Goal: Transaction & Acquisition: Purchase product/service

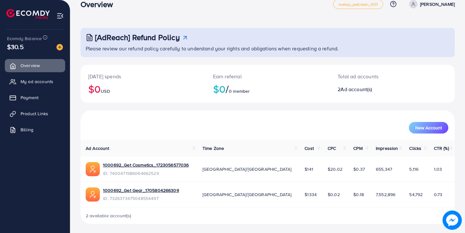
scroll to position [13, 0]
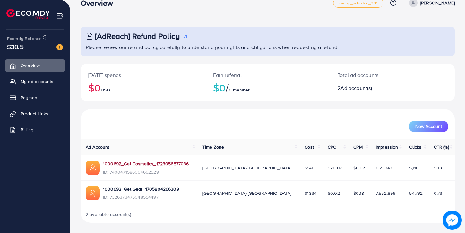
click at [144, 166] on link "1000692_Get Cosmetics_1723056577036" at bounding box center [146, 164] width 86 height 6
click at [127, 188] on link "1000692_Get Gear_1705804266309" at bounding box center [141, 189] width 76 height 6
click at [18, 12] on img at bounding box center [27, 14] width 43 height 10
click at [60, 18] on img at bounding box center [60, 15] width 7 height 7
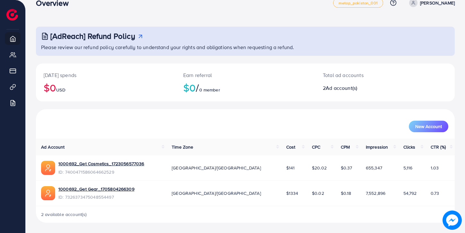
scroll to position [0, 0]
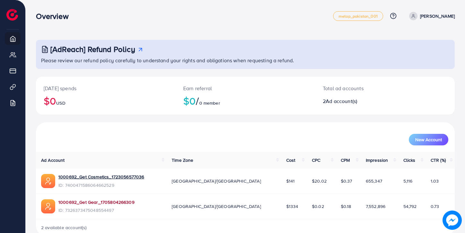
click at [82, 202] on link "1000692_Get Gear_1705804266309" at bounding box center [96, 202] width 76 height 6
drag, startPoint x: 254, startPoint y: 205, endPoint x: 259, endPoint y: 205, distance: 5.1
click at [286, 205] on span "$1334" at bounding box center [292, 206] width 12 height 6
click at [286, 207] on span "$1334" at bounding box center [292, 206] width 12 height 6
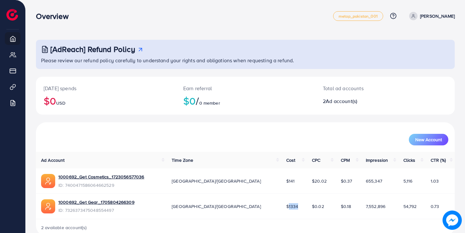
click at [286, 207] on span "$1334" at bounding box center [292, 206] width 12 height 6
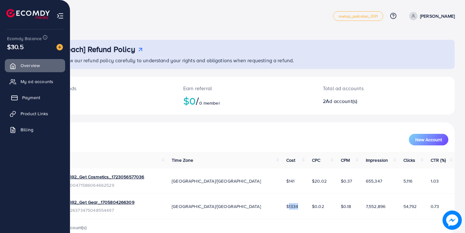
click at [35, 100] on span "Payment" at bounding box center [31, 97] width 18 height 6
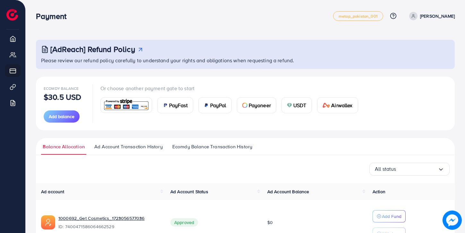
click at [449, 16] on p "[PERSON_NAME]" at bounding box center [437, 16] width 35 height 8
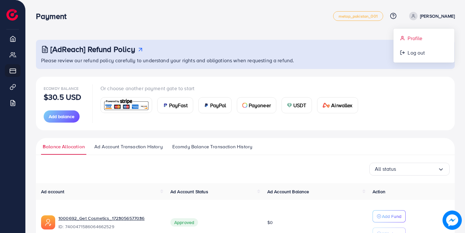
click at [418, 44] on link "Profile" at bounding box center [424, 38] width 61 height 14
select select "********"
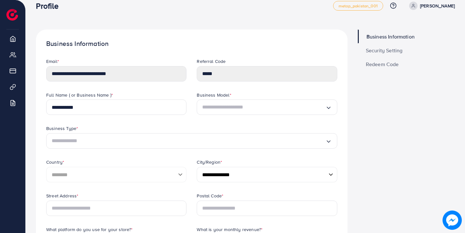
scroll to position [11, 0]
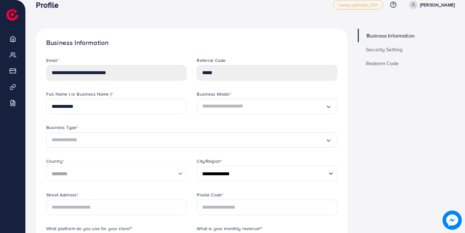
click at [370, 47] on span "Security Setting" at bounding box center [384, 49] width 37 height 5
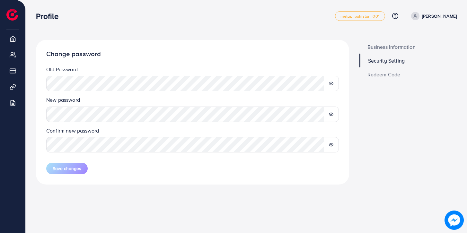
click at [58, 154] on div "Confirm new password" at bounding box center [192, 142] width 303 height 31
click at [61, 169] on span "Save changes" at bounding box center [67, 168] width 29 height 6
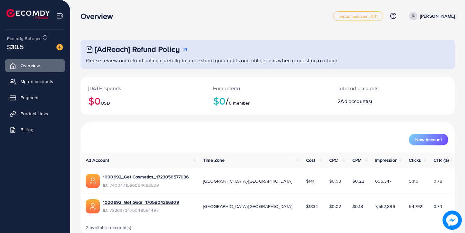
click at [446, 16] on p "[PERSON_NAME]" at bounding box center [437, 16] width 35 height 8
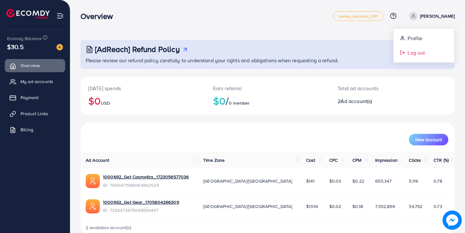
click at [408, 54] on span "Log out" at bounding box center [416, 53] width 17 height 8
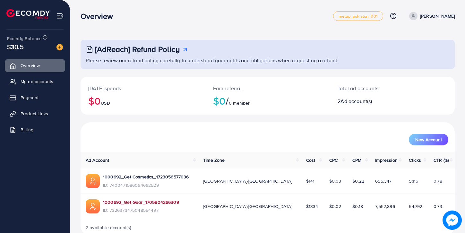
click at [118, 202] on link "1000692_Get Gear_1705804266309" at bounding box center [141, 202] width 76 height 6
click at [38, 96] on span "Payment" at bounding box center [31, 97] width 18 height 6
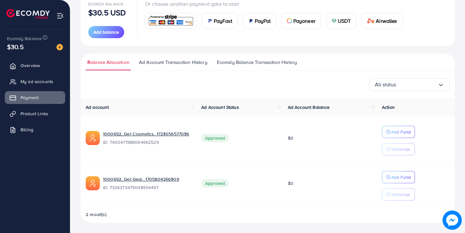
scroll to position [28, 0]
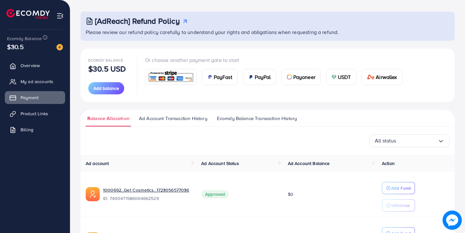
click at [341, 76] on span "USDT" at bounding box center [344, 77] width 13 height 8
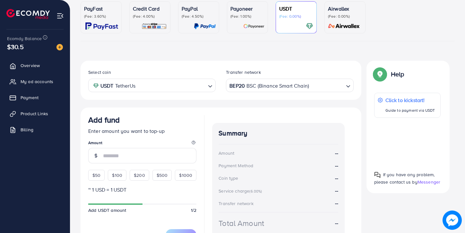
scroll to position [70, 0]
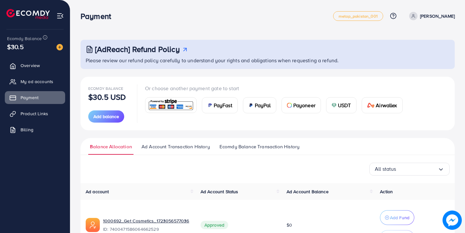
click at [294, 105] on span "Payoneer" at bounding box center [304, 105] width 22 height 8
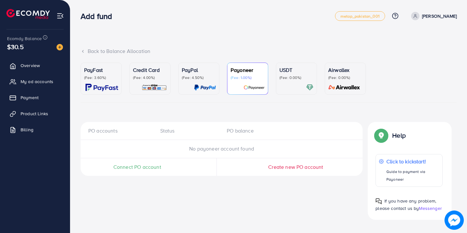
click at [270, 90] on ul "PayFast (Fee: 3.60%) Credit Card (Fee: 4.00%) PayPal (Fee: 4.50%) Payoneer (Fee…" at bounding box center [269, 83] width 376 height 40
click at [290, 78] on p "(Fee: 0.00%)" at bounding box center [296, 77] width 34 height 5
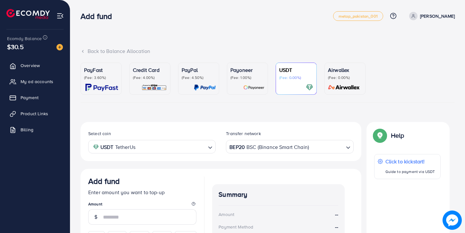
click at [257, 76] on p "(Fee: 1.00%)" at bounding box center [248, 77] width 34 height 5
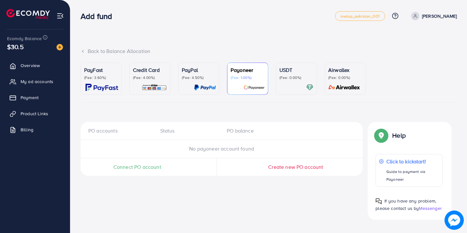
click at [289, 76] on p "(Fee: 0.00%)" at bounding box center [296, 77] width 34 height 5
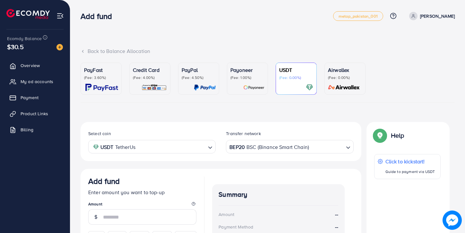
click at [249, 69] on p "Payoneer" at bounding box center [248, 70] width 34 height 8
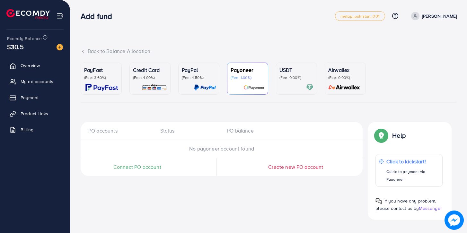
click at [289, 77] on p "(Fee: 0.00%)" at bounding box center [296, 77] width 34 height 5
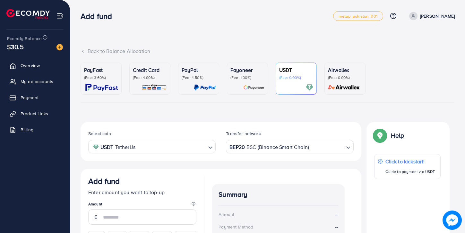
click at [250, 71] on p "Payoneer" at bounding box center [248, 70] width 34 height 8
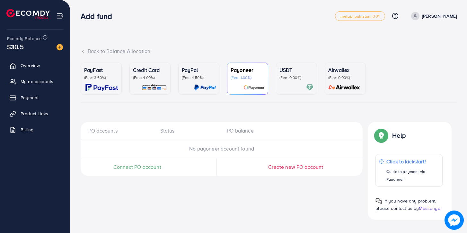
click at [147, 66] on p "Credit Card" at bounding box center [150, 70] width 34 height 8
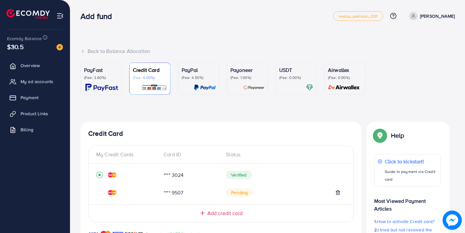
click at [288, 76] on p "(Fee: 0.00%)" at bounding box center [296, 77] width 34 height 5
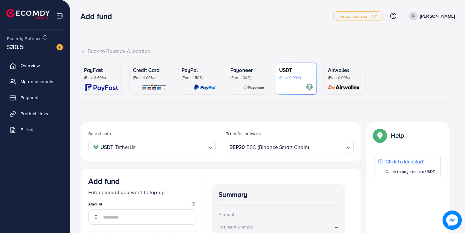
click at [166, 68] on p "Credit Card" at bounding box center [150, 70] width 34 height 8
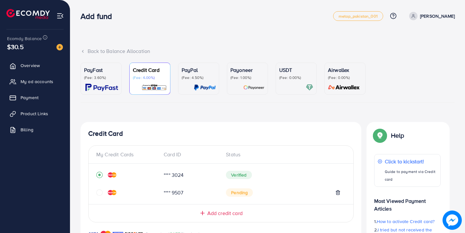
click at [289, 67] on p "USDT" at bounding box center [296, 70] width 34 height 8
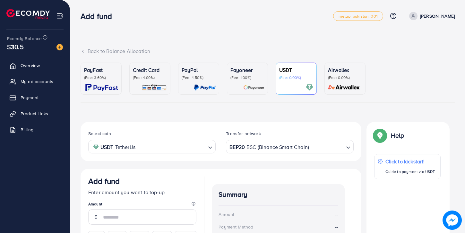
click at [155, 74] on div "Credit Card (Fee: 4.00%)" at bounding box center [150, 73] width 34 height 14
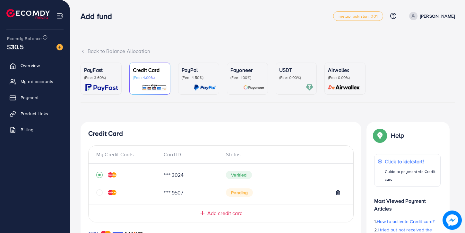
click at [284, 78] on p "(Fee: 0.00%)" at bounding box center [296, 77] width 34 height 5
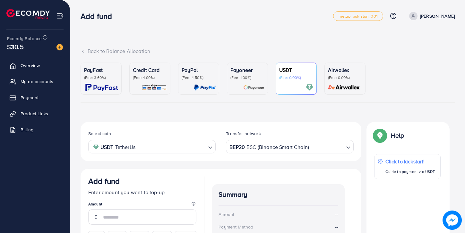
click at [249, 71] on p "Payoneer" at bounding box center [248, 70] width 34 height 8
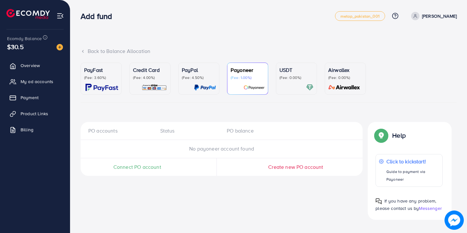
click at [287, 69] on p "USDT" at bounding box center [296, 70] width 34 height 8
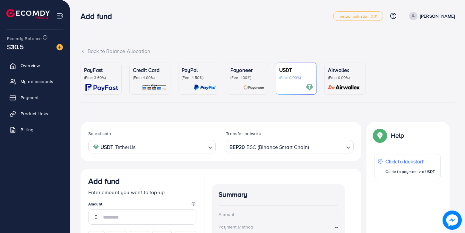
click at [237, 68] on p "Payoneer" at bounding box center [248, 70] width 34 height 8
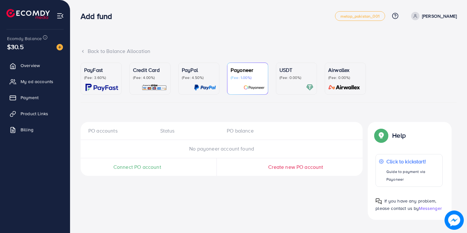
click at [205, 69] on p "PayPal" at bounding box center [199, 70] width 34 height 8
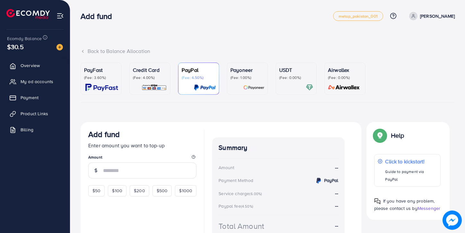
click at [151, 68] on p "Credit Card" at bounding box center [150, 70] width 34 height 8
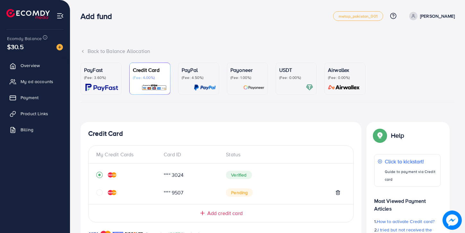
click at [246, 68] on p "Payoneer" at bounding box center [248, 70] width 34 height 8
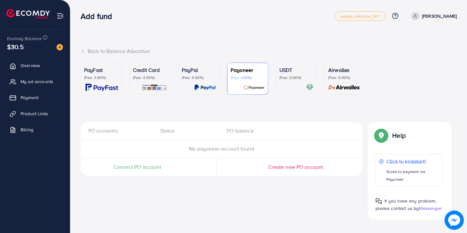
click at [288, 68] on p "USDT" at bounding box center [296, 70] width 34 height 8
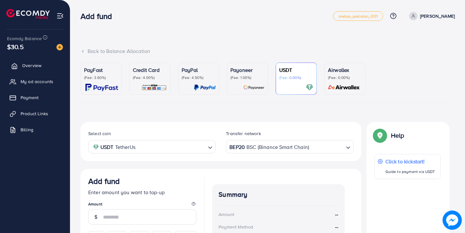
click at [34, 67] on span "Overview" at bounding box center [31, 65] width 19 height 6
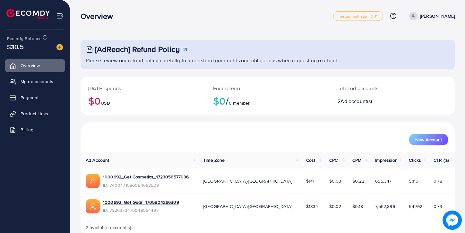
scroll to position [13, 0]
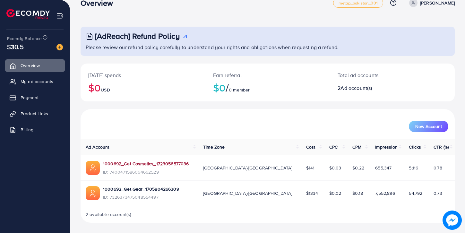
click at [152, 162] on link "1000692_Get Cosmetics_1723056577036" at bounding box center [146, 164] width 86 height 6
click at [129, 162] on link "1000692_Get Cosmetics_1723056577036" at bounding box center [146, 164] width 86 height 6
click at [28, 105] on ul "Overview My ad accounts Payment Product Links Billing" at bounding box center [35, 100] width 70 height 86
click at [28, 98] on span "Payment" at bounding box center [31, 97] width 18 height 6
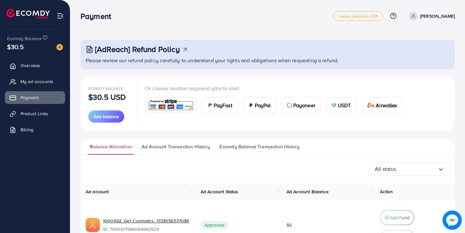
click at [342, 104] on span "USDT" at bounding box center [344, 105] width 13 height 8
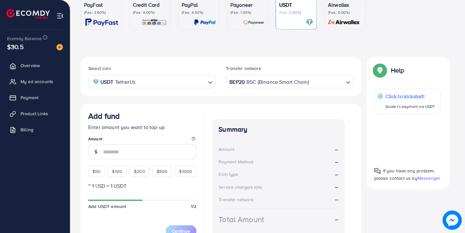
scroll to position [100, 0]
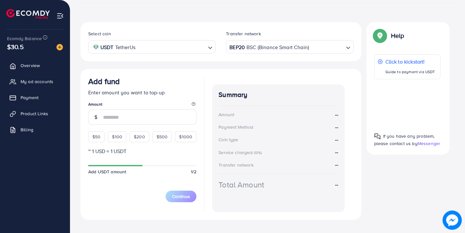
click at [128, 119] on input "number" at bounding box center [149, 116] width 93 height 15
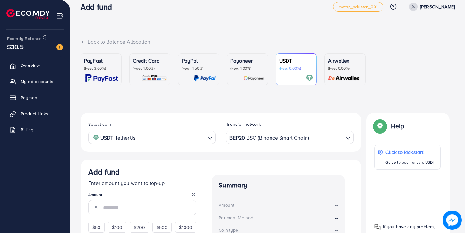
scroll to position [0, 0]
